Goal: Task Accomplishment & Management: Use online tool/utility

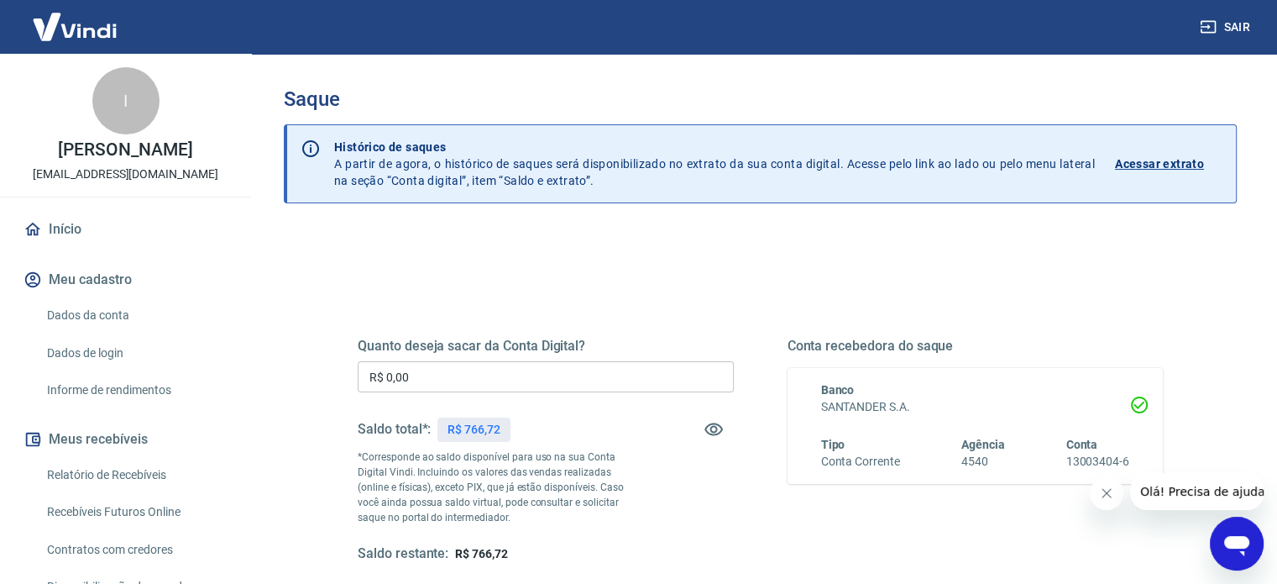
click at [498, 428] on p "R$ 766,72" at bounding box center [474, 430] width 53 height 18
click at [498, 427] on p "R$ 766,72" at bounding box center [474, 430] width 53 height 18
click at [465, 421] on p "R$ 766,72" at bounding box center [474, 430] width 53 height 18
click at [468, 421] on p "R$ 766,72" at bounding box center [474, 430] width 53 height 18
copy p "766,72"
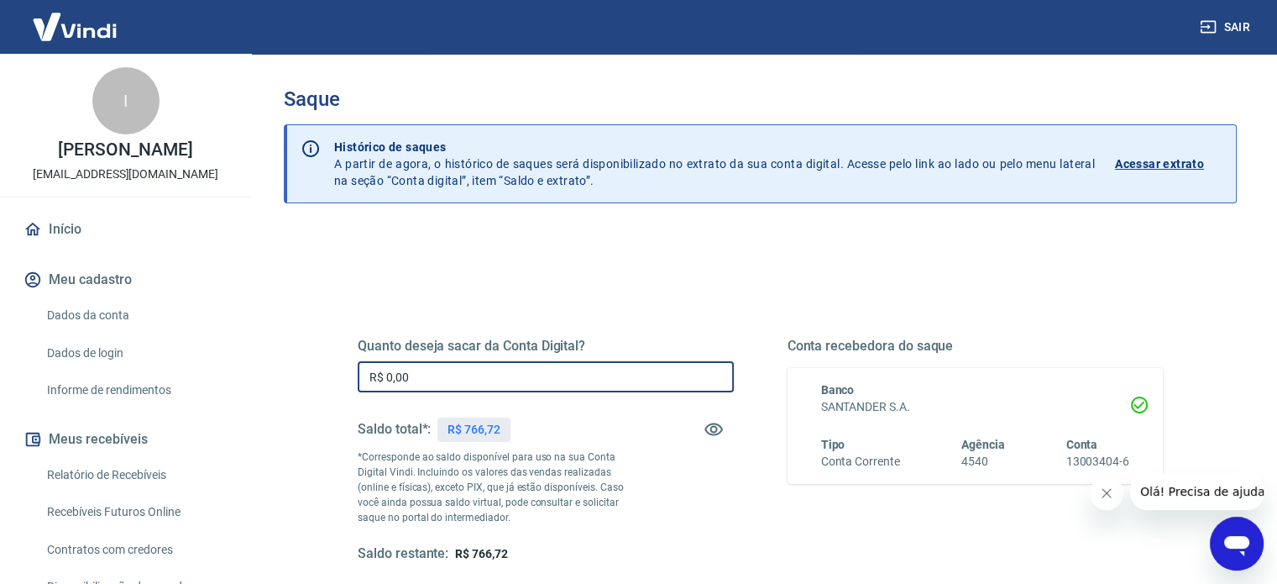
drag, startPoint x: 441, startPoint y: 374, endPoint x: 275, endPoint y: 374, distance: 165.4
click at [275, 374] on div "Saque Histórico de saques A partir de agora, o histórico de saques será disponi…" at bounding box center [760, 381] width 993 height 654
paste input "766,72"
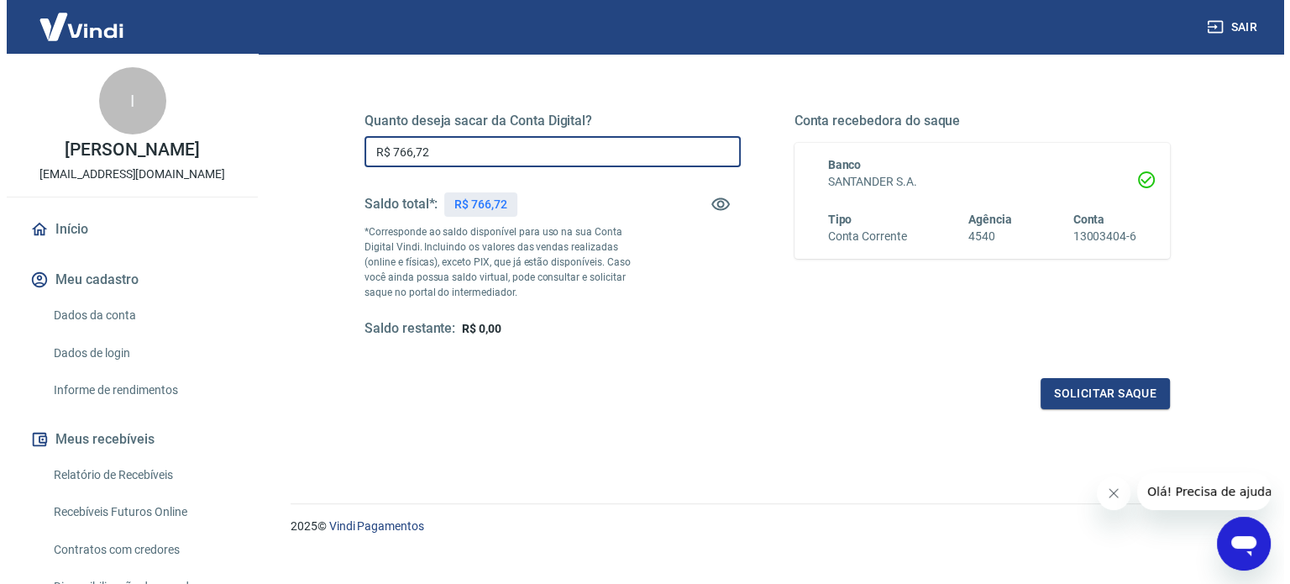
scroll to position [245, 0]
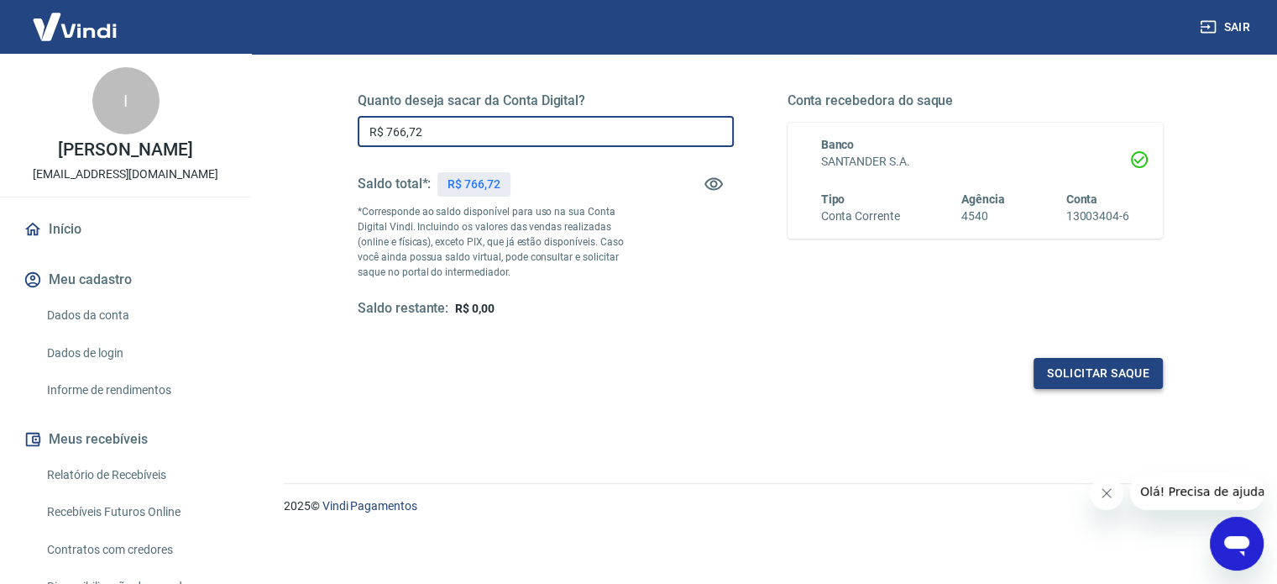
type input "R$ 766,72"
click at [1088, 375] on button "Solicitar saque" at bounding box center [1098, 373] width 129 height 31
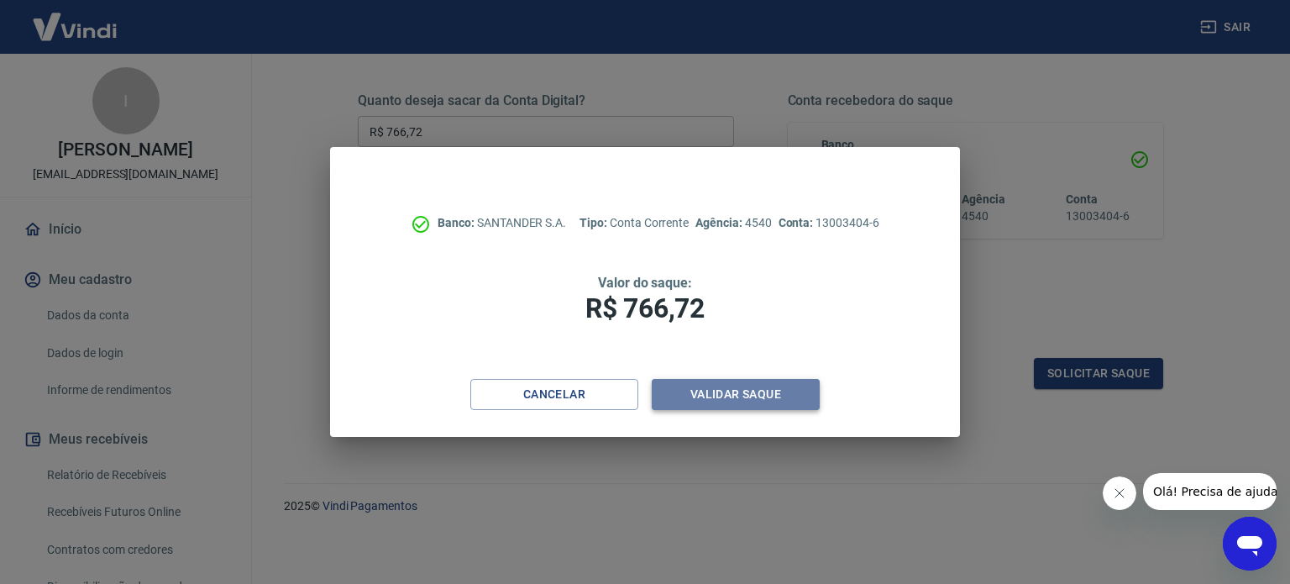
click at [710, 396] on button "Validar saque" at bounding box center [736, 394] width 168 height 31
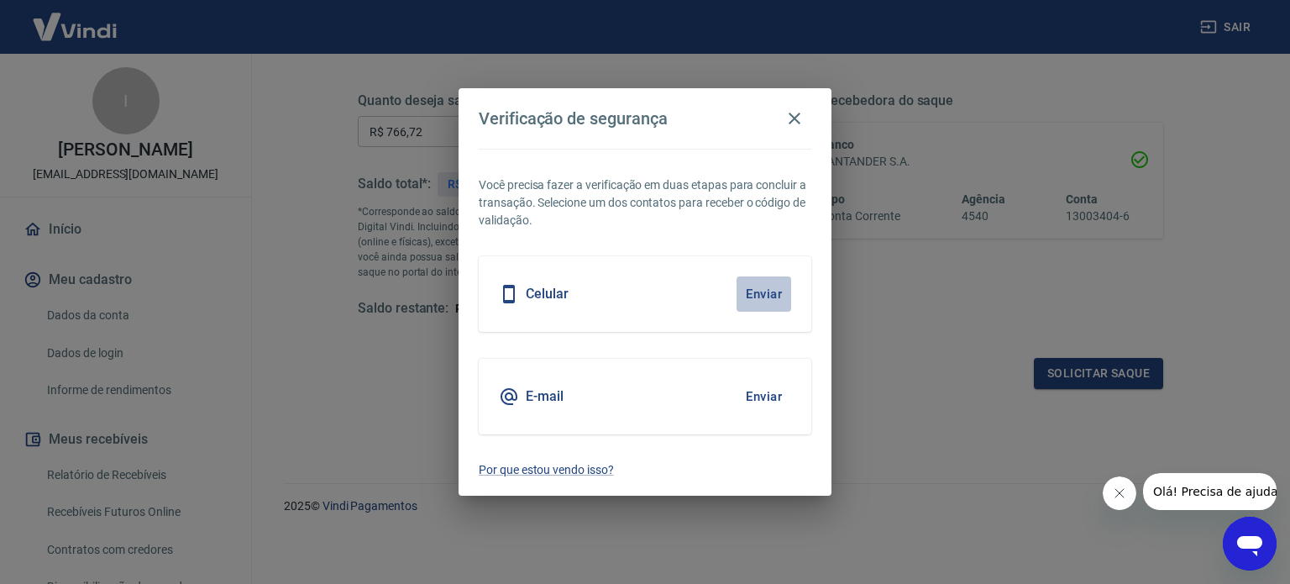
click at [759, 287] on button "Enviar" at bounding box center [763, 293] width 55 height 35
click at [773, 293] on button "Enviar" at bounding box center [763, 293] width 55 height 35
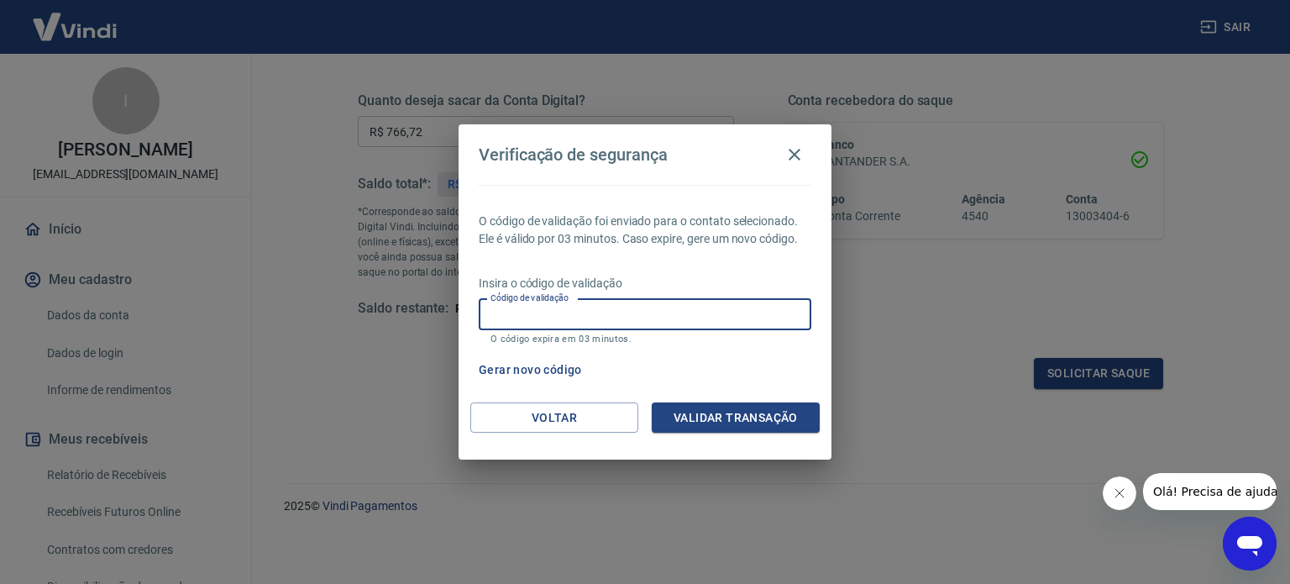
click at [606, 307] on input "Código de validação" at bounding box center [645, 314] width 333 height 31
type input "868959"
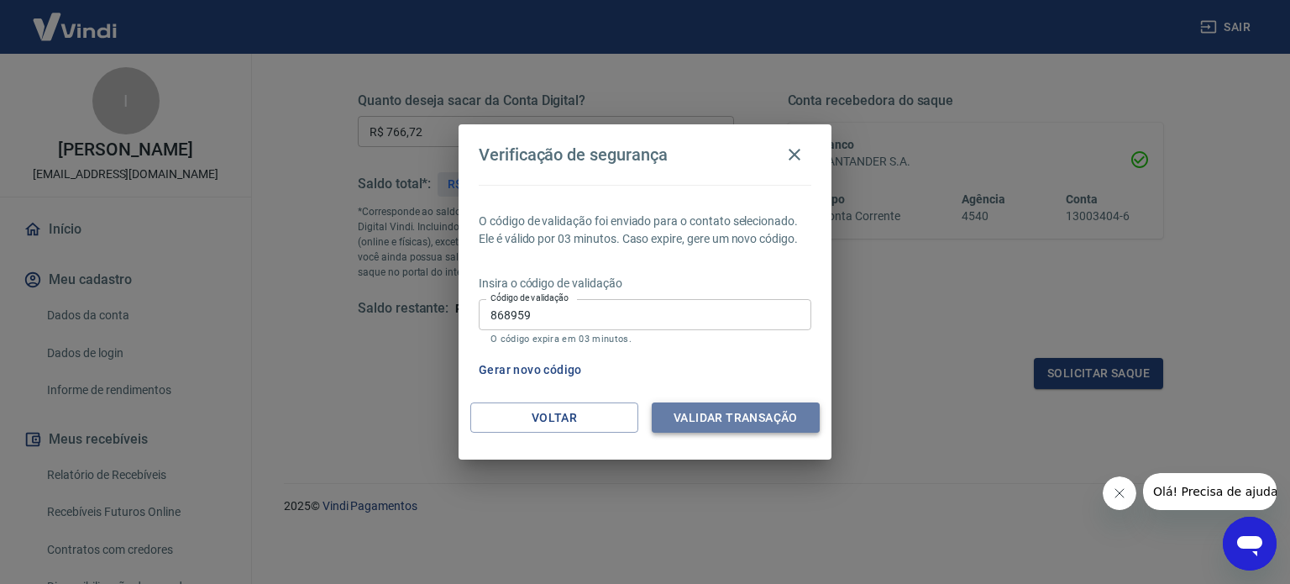
click at [695, 408] on button "Validar transação" at bounding box center [736, 417] width 168 height 31
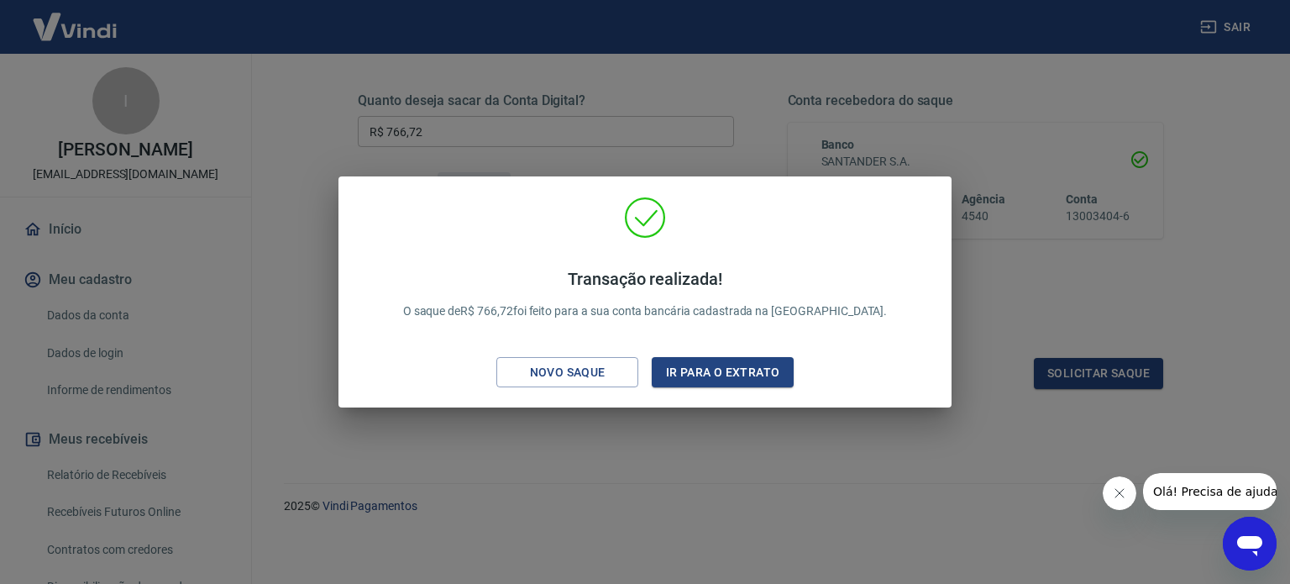
click at [613, 434] on div "Transação realizada! O saque de R$ 766,72 foi feito para a sua conta bancária c…" at bounding box center [645, 292] width 1290 height 584
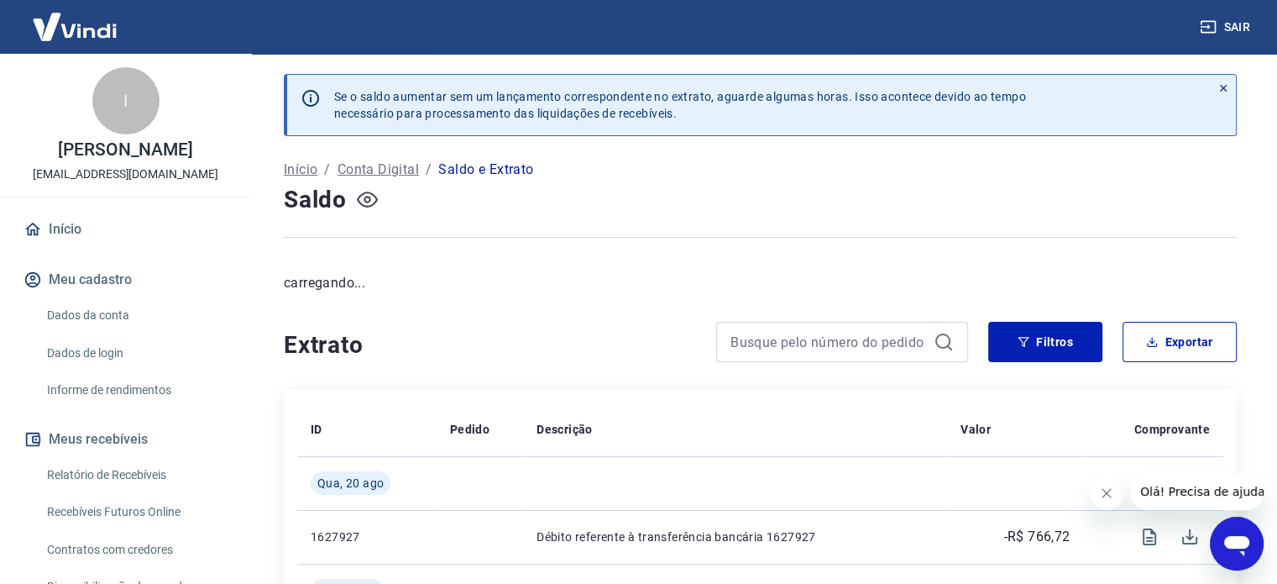
click at [365, 201] on icon "button" at bounding box center [367, 200] width 7 height 7
click at [365, 201] on icon "button" at bounding box center [367, 199] width 21 height 16
